Goal: Complete application form

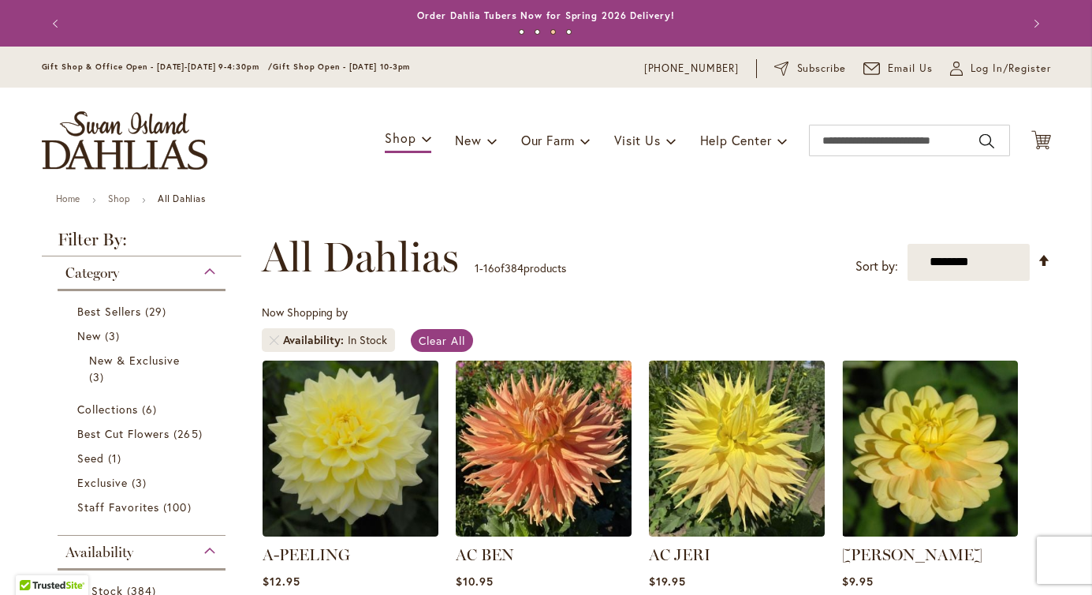
click at [766, 255] on div "**********" at bounding box center [657, 256] width 790 height 47
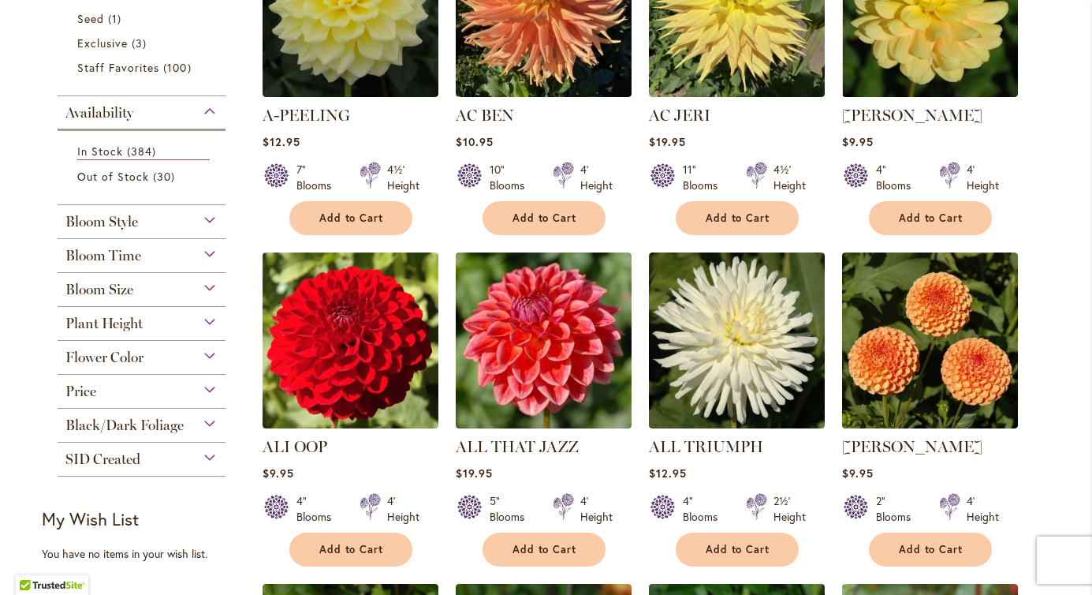
scroll to position [442, 0]
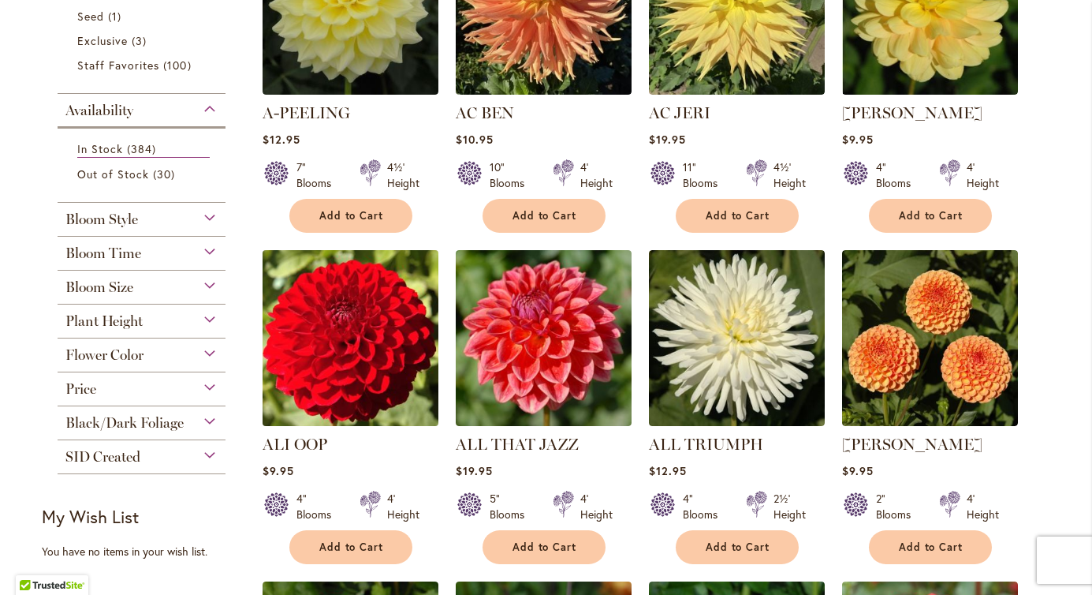
click at [393, 312] on img at bounding box center [350, 337] width 185 height 185
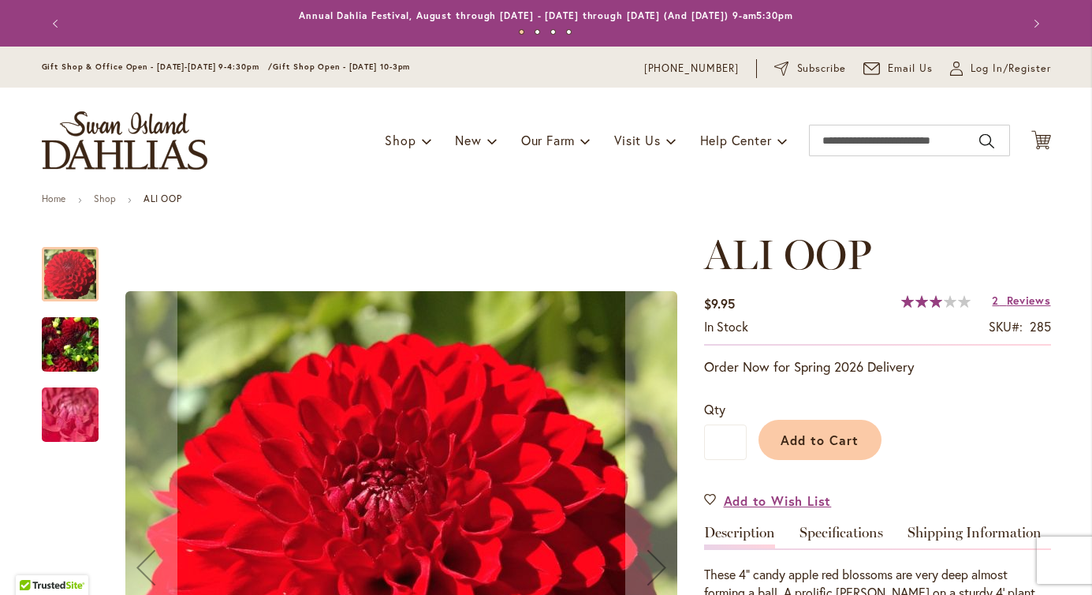
click at [69, 421] on img "ALI OOP" at bounding box center [70, 414] width 114 height 85
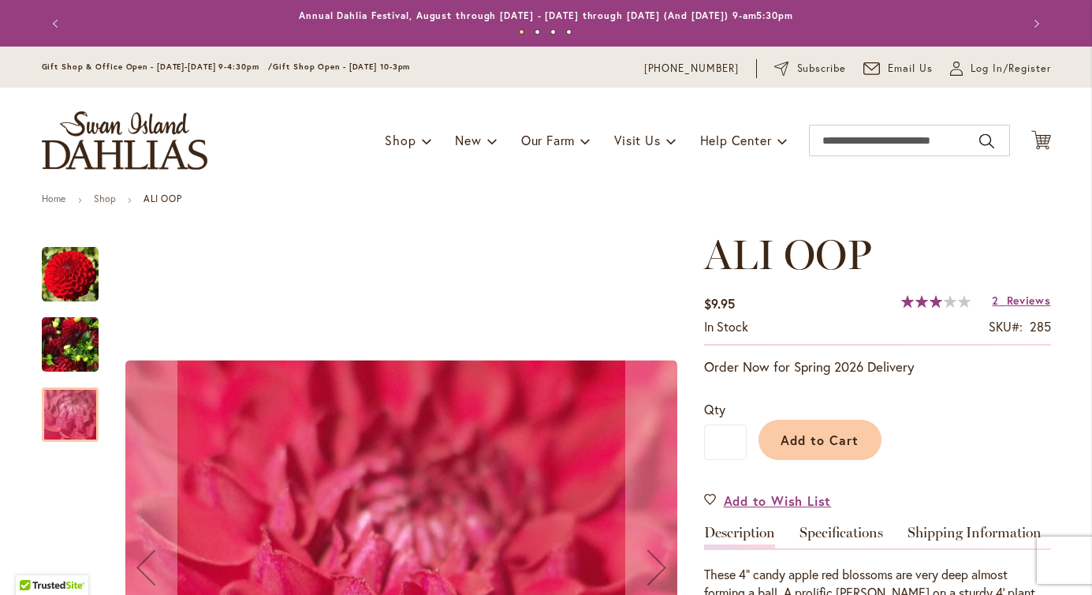
click at [73, 351] on img "ALI OOP" at bounding box center [70, 345] width 57 height 76
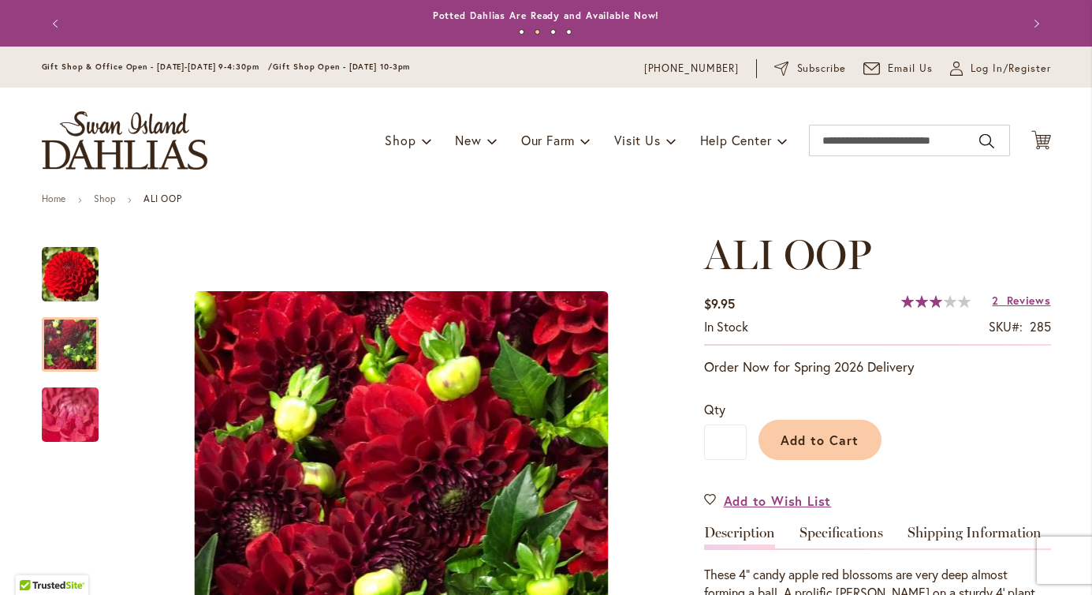
click at [187, 137] on img "store logo" at bounding box center [125, 140] width 166 height 58
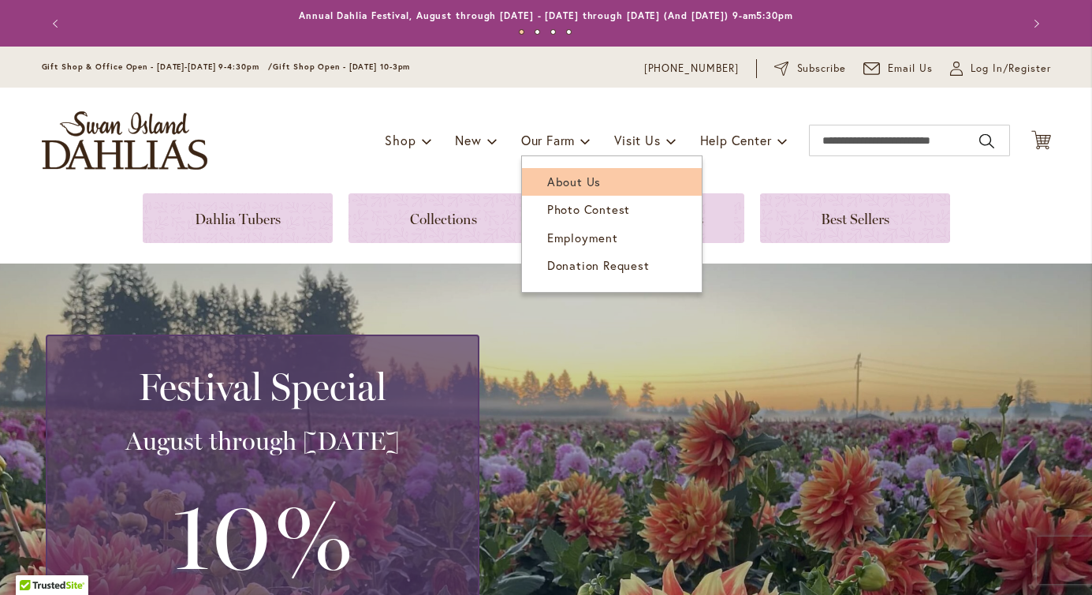
click at [564, 179] on span "About Us" at bounding box center [574, 182] width 54 height 16
click at [558, 187] on span "About Us" at bounding box center [574, 182] width 54 height 16
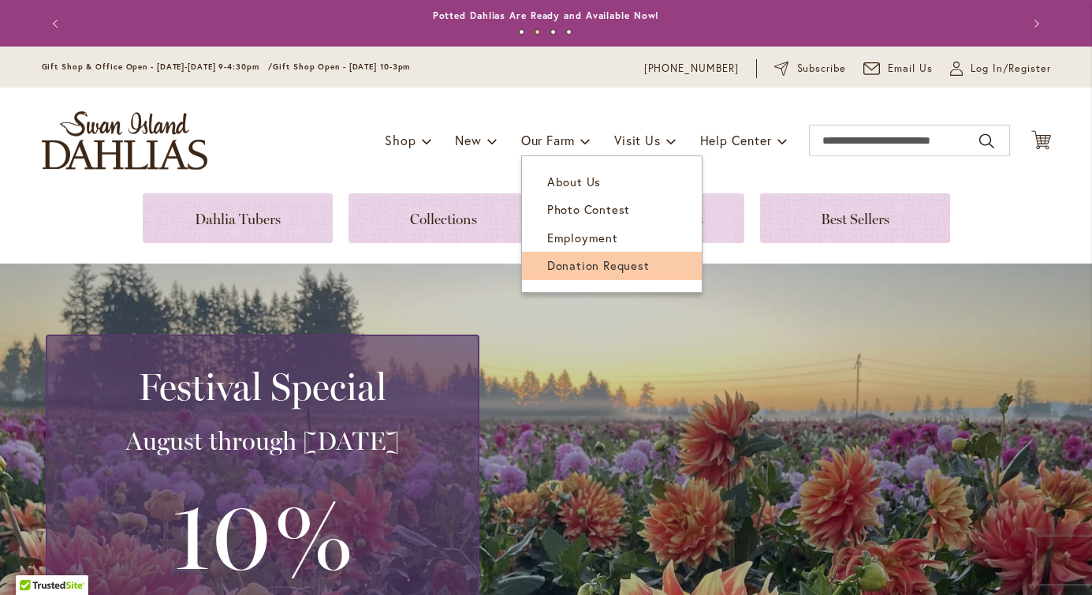
click at [555, 273] on link "Donation Request" at bounding box center [612, 266] width 180 height 28
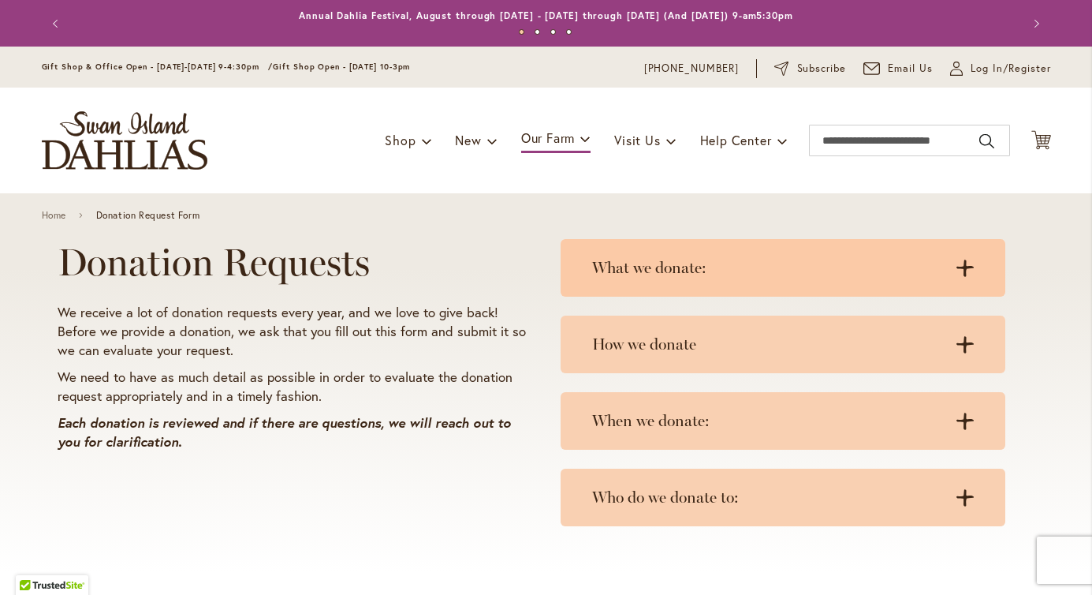
click at [583, 272] on div "What we donate: .cls-1 { fill: #3c2616; stroke-width: 0px; } .cls-1 { fill: #3c…" at bounding box center [783, 268] width 445 height 58
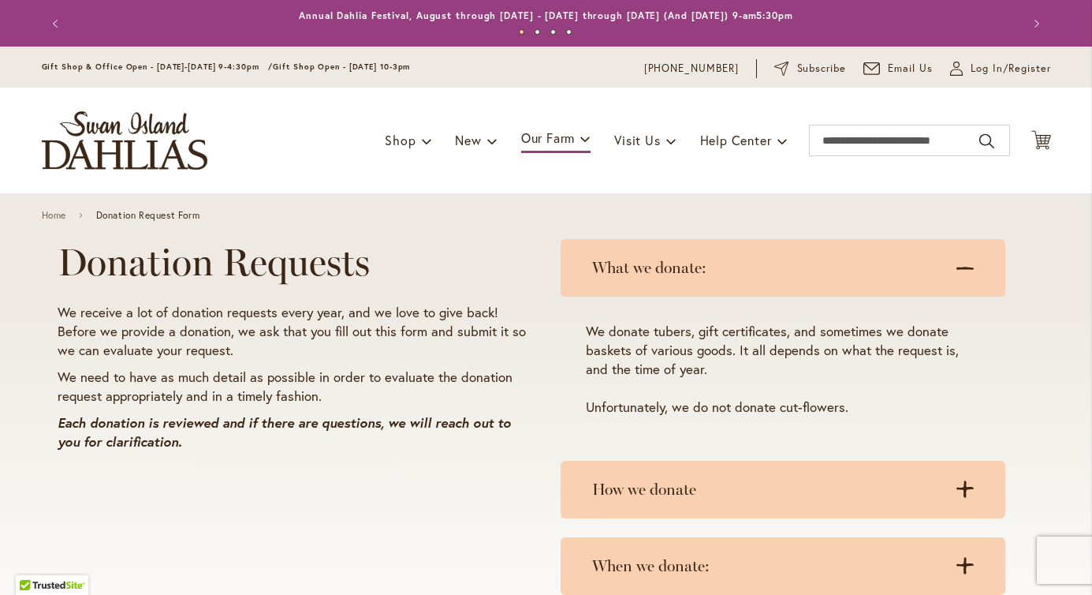
click at [583, 272] on div "What we donate: .cls-1 { fill: #3c2616; stroke-width: 0px; } .cls-1 { fill: #3c…" at bounding box center [783, 268] width 445 height 58
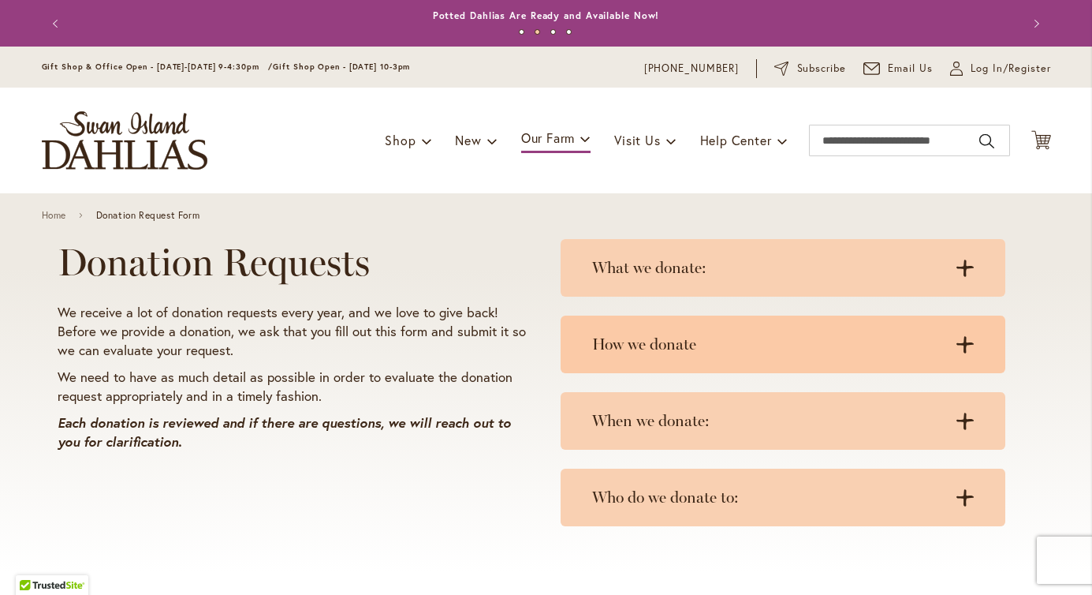
click at [603, 317] on div "How we donate .cls-1 { fill: #3c2616; stroke-width: 0px; } .cls-1 { fill: #3c26…" at bounding box center [783, 345] width 445 height 58
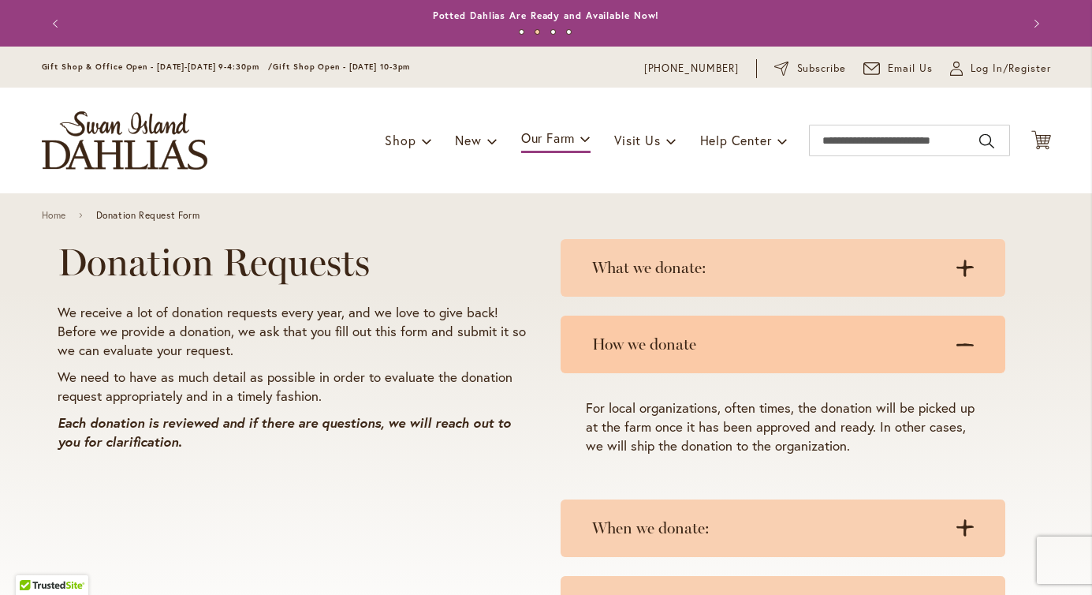
click at [607, 336] on h3 "How we donate" at bounding box center [767, 344] width 350 height 20
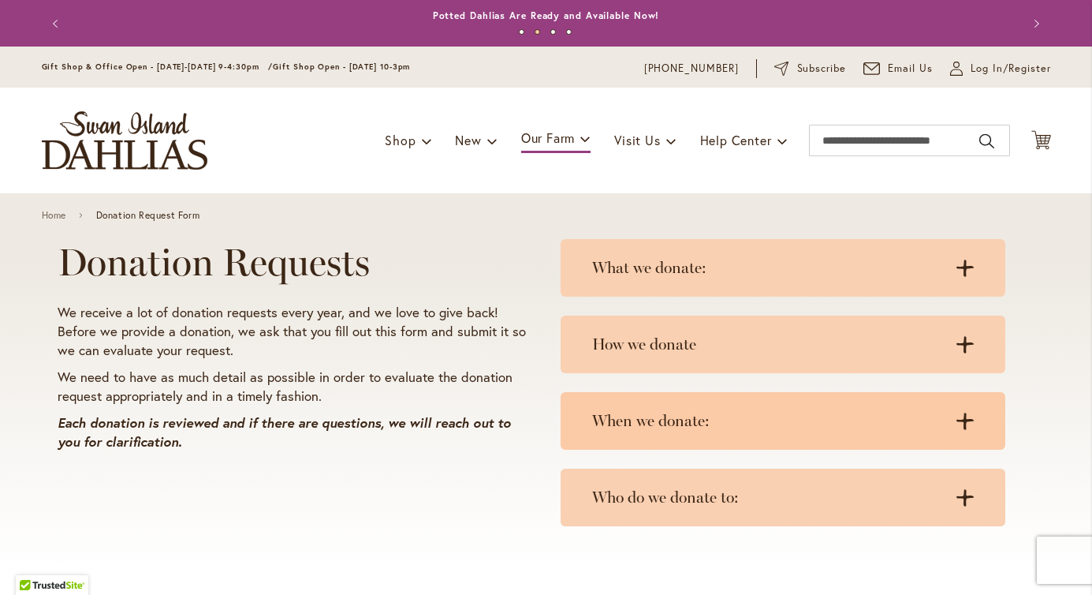
click at [606, 440] on div "When we donate: .cls-1 { fill: #3c2616; stroke-width: 0px; } .cls-1 { fill: #3c…" at bounding box center [783, 421] width 445 height 58
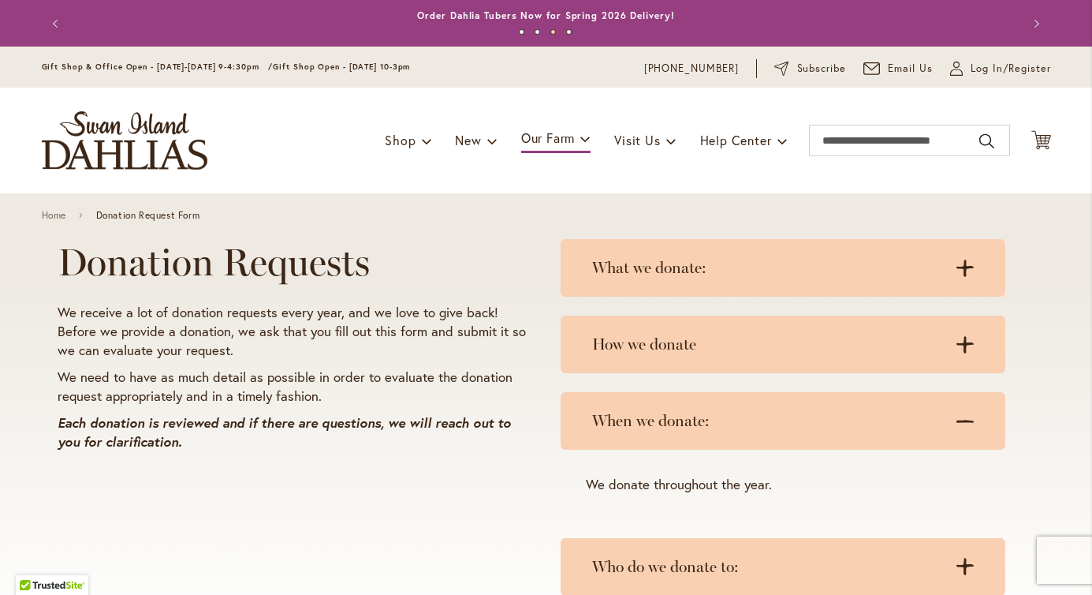
click at [606, 440] on div "When we donate: .cls-1 { fill: #3c2616; stroke-width: 0px; } .cls-1 { fill: #3c…" at bounding box center [783, 421] width 445 height 58
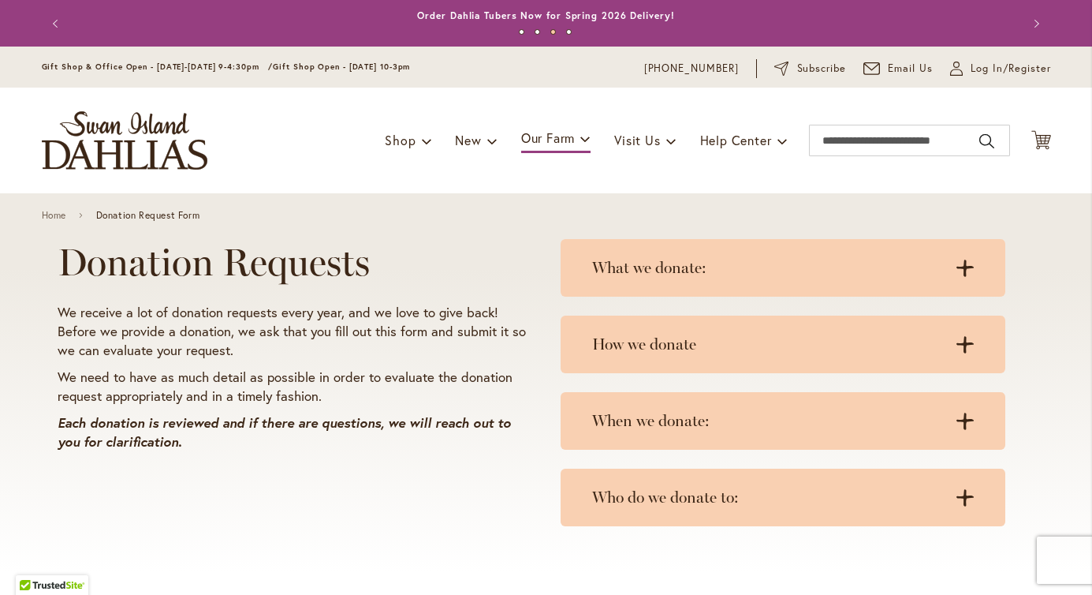
click at [547, 469] on div "What we donate: .cls-1 { fill: #3c2616; stroke-width: 0px; } .cls-1 { fill: #3c…" at bounding box center [799, 383] width 505 height 316
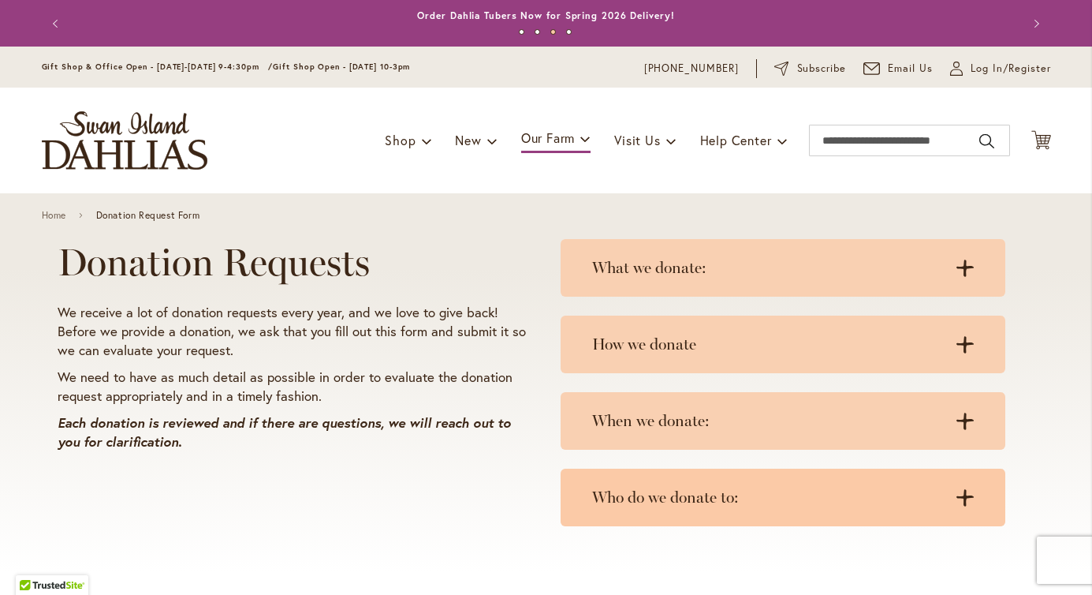
click at [607, 499] on h3 "Who do we donate to:" at bounding box center [767, 497] width 350 height 20
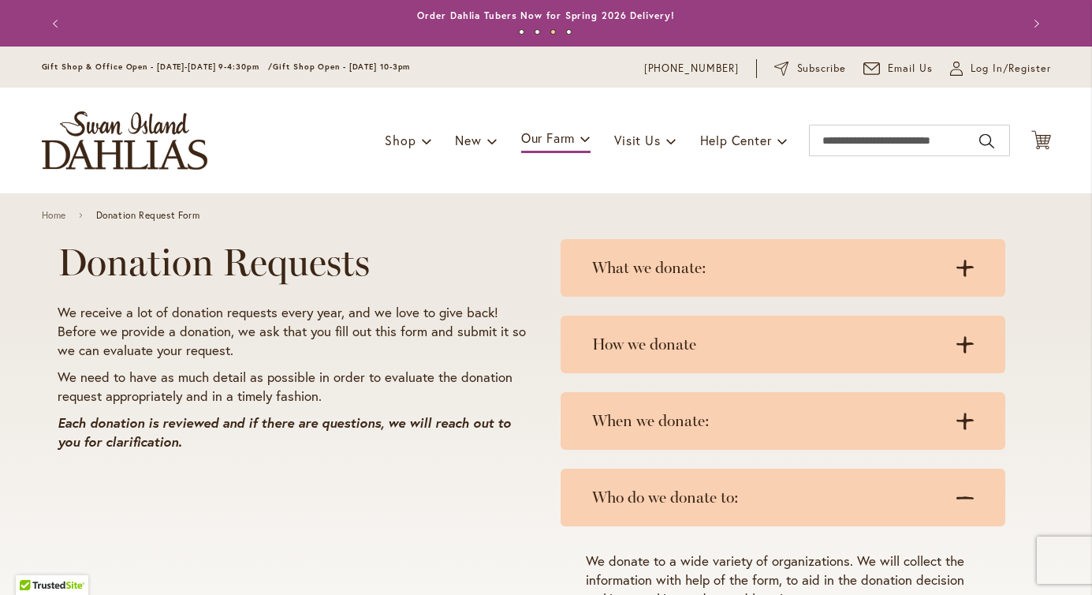
click at [507, 495] on div "Donation Requests We receive a lot of donation requests every year, and we love…" at bounding box center [294, 503] width 473 height 524
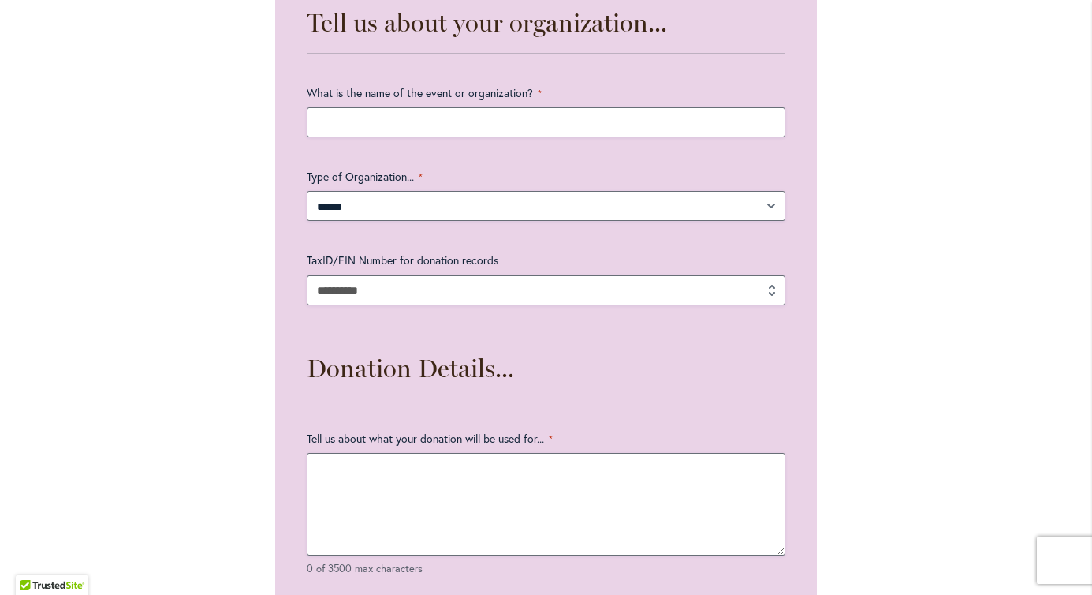
scroll to position [1641, 0]
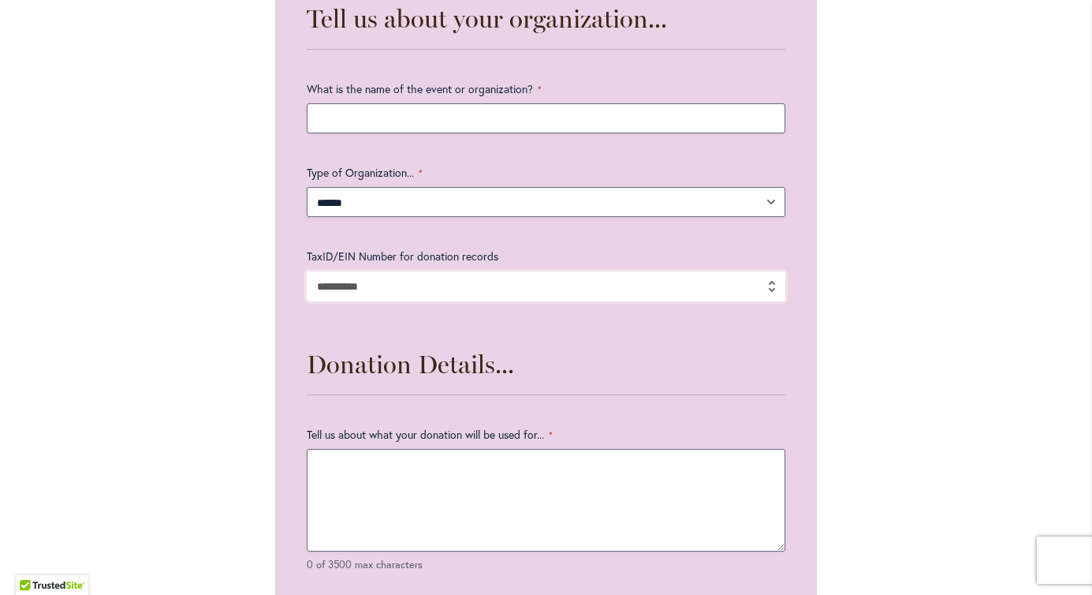
click at [480, 288] on input "TaxID/EIN Number for donation records" at bounding box center [546, 286] width 479 height 30
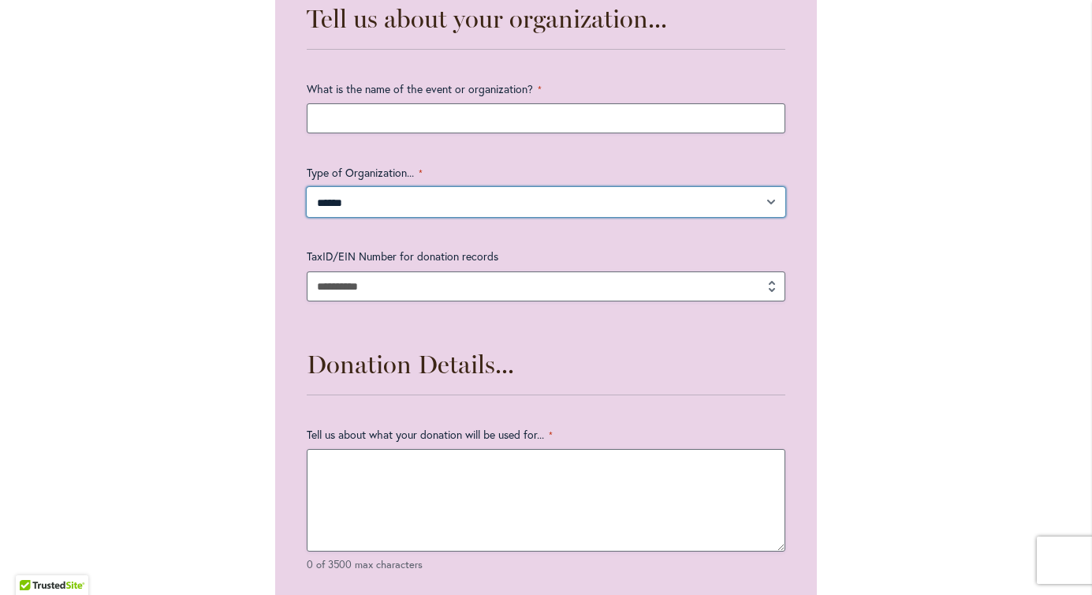
click at [493, 208] on select "**********" at bounding box center [546, 202] width 479 height 30
